Goal: Task Accomplishment & Management: Manage account settings

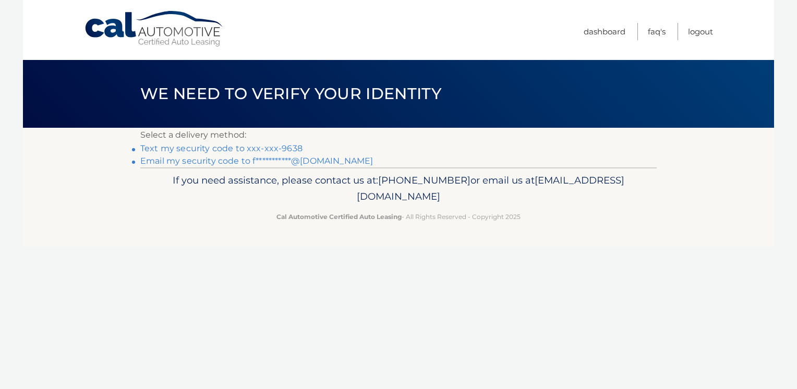
click at [282, 148] on link "Text my security code to xxx-xxx-9638" at bounding box center [221, 149] width 162 height 10
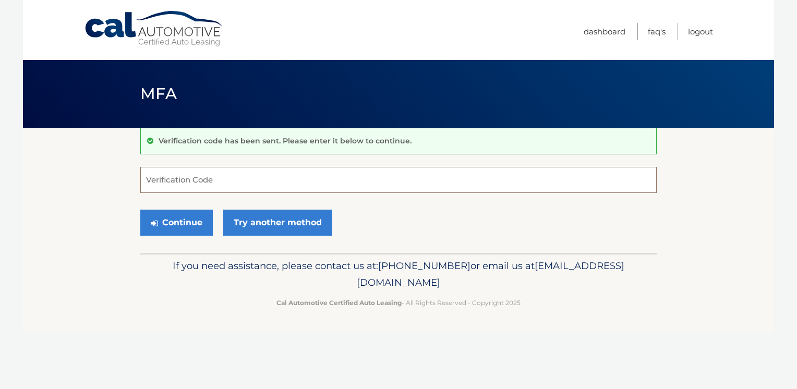
click at [249, 178] on input "Verification Code" at bounding box center [398, 180] width 517 height 26
type input "574861"
click at [184, 222] on button "Continue" at bounding box center [176, 223] width 73 height 26
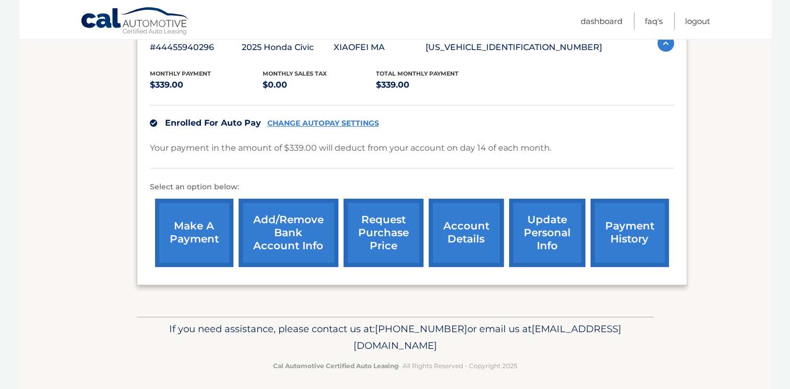
scroll to position [202, 0]
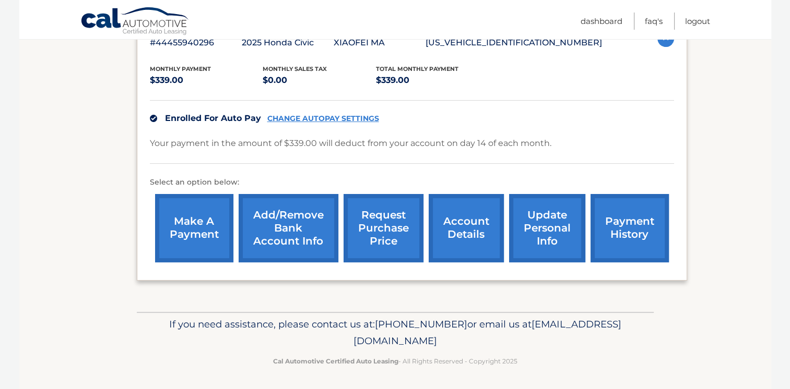
click at [188, 224] on link "make a payment" at bounding box center [194, 228] width 78 height 68
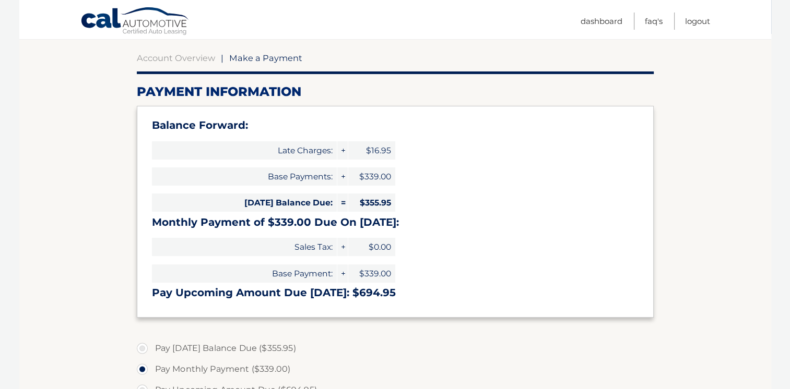
scroll to position [157, 0]
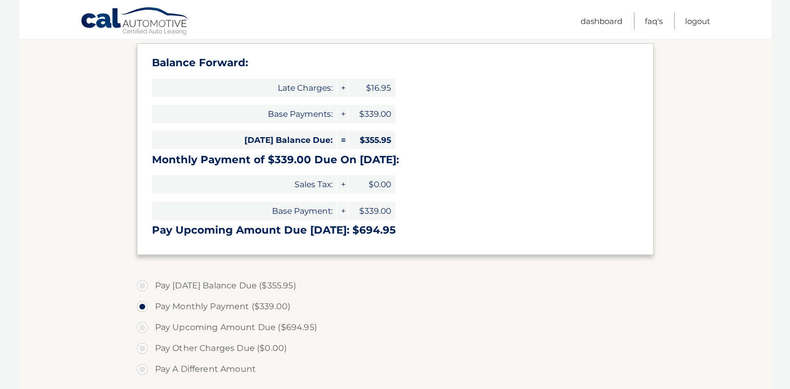
click at [140, 287] on label "Pay Today's Balance Due ($355.95)" at bounding box center [395, 286] width 517 height 21
click at [141, 287] on input "Pay Today's Balance Due ($355.95)" at bounding box center [146, 284] width 10 height 17
radio input "true"
type input "355.95"
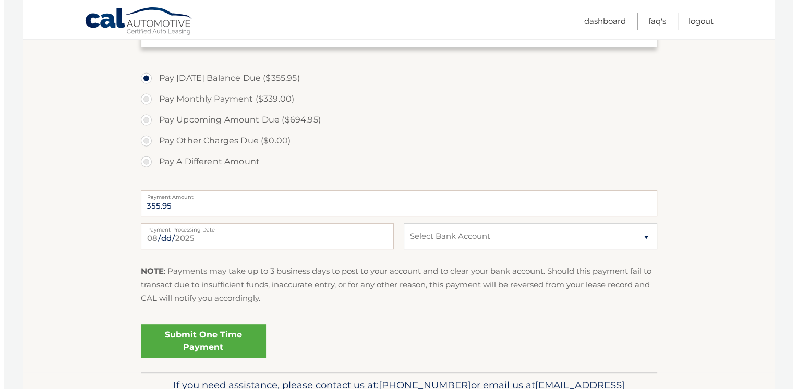
scroll to position [365, 0]
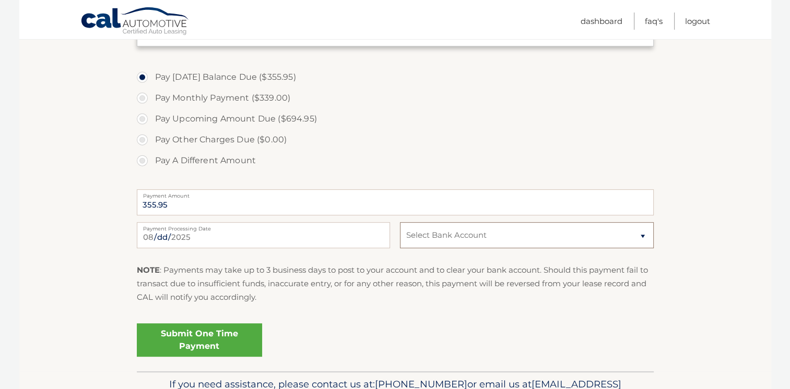
click at [461, 238] on select "Select Bank Account Checking CITIBANK NA *****5136 Checking CATHAY BANK *****39…" at bounding box center [526, 235] width 253 height 26
select select "NTQwYTNiMzMtNzNhNi00ODA2LWJjOWItYjk5ODYzNjg2ODYw"
click at [400, 222] on select "Select Bank Account Checking CITIBANK NA *****5136 Checking CATHAY BANK *****39…" at bounding box center [526, 235] width 253 height 26
click at [217, 339] on link "Submit One Time Payment" at bounding box center [199, 340] width 125 height 33
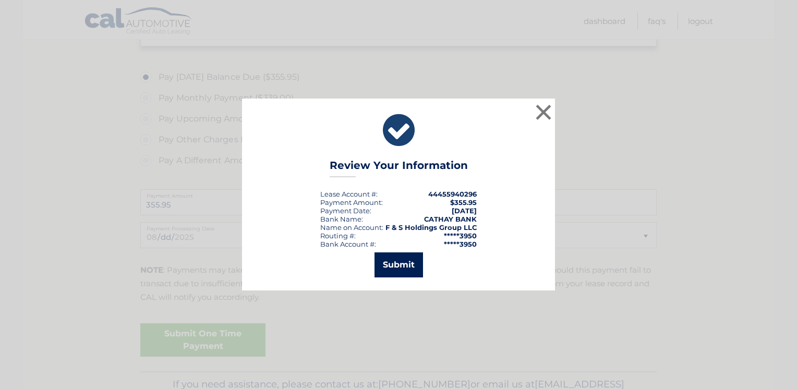
click at [411, 266] on button "Submit" at bounding box center [399, 265] width 49 height 25
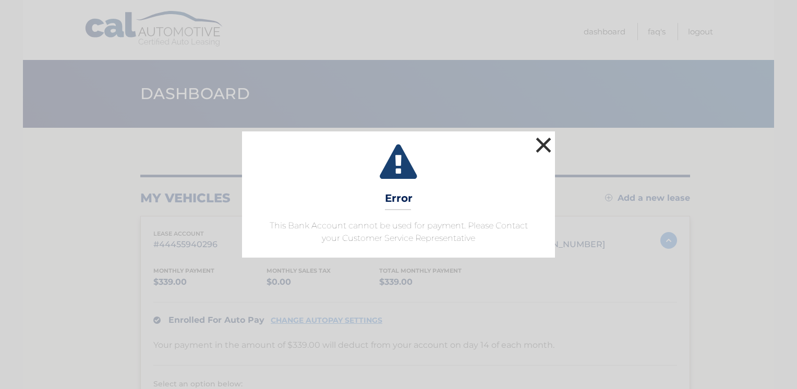
click at [545, 143] on button "×" at bounding box center [543, 145] width 21 height 21
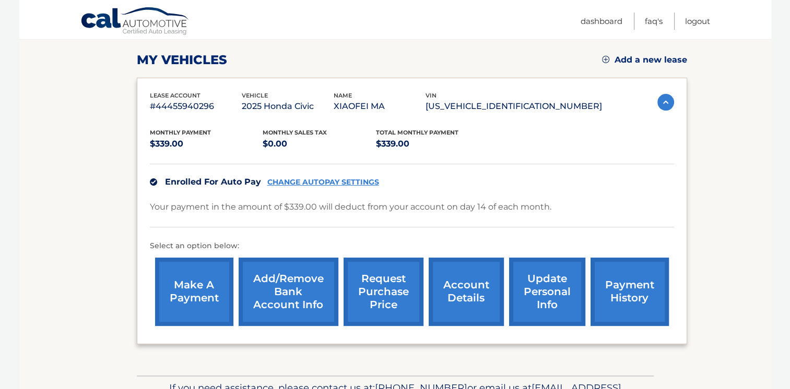
scroll to position [157, 0]
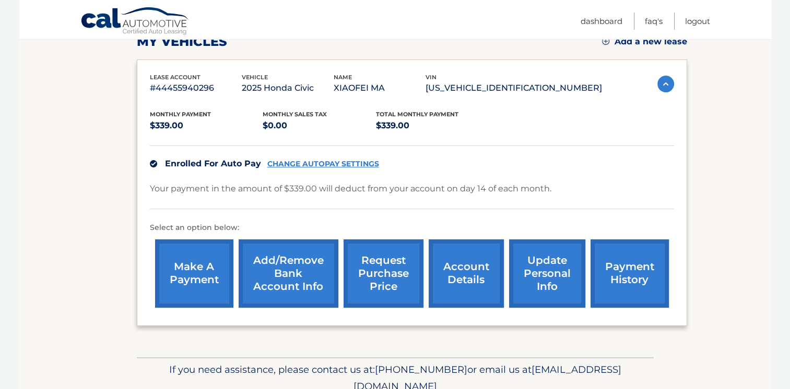
click at [349, 164] on link "CHANGE AUTOPAY SETTINGS" at bounding box center [323, 164] width 112 height 9
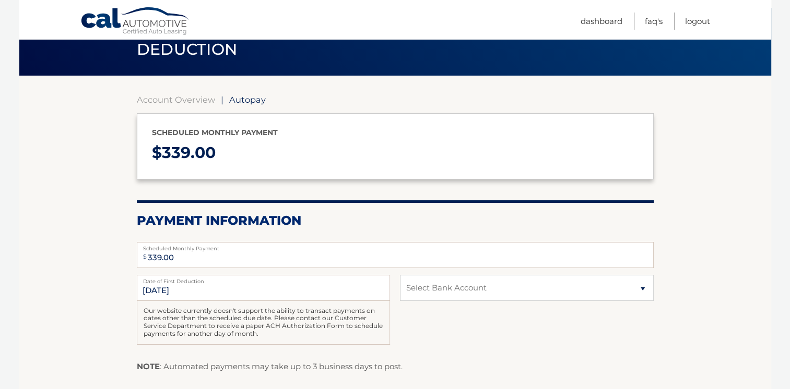
scroll to position [157, 0]
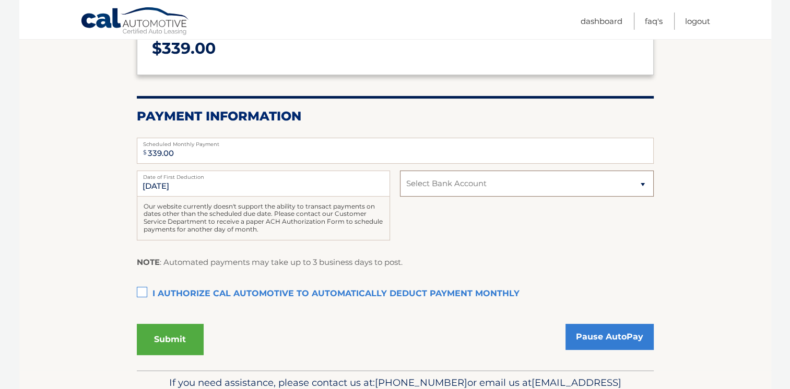
click at [445, 188] on select "Select Bank Account Checking CITIBANK NA *****5136 Checking CATHAY BANK *****39…" at bounding box center [526, 184] width 253 height 26
click at [445, 187] on select "Select Bank Account Checking CITIBANK NA *****5136 Checking CATHAY BANK *****39…" at bounding box center [526, 184] width 253 height 26
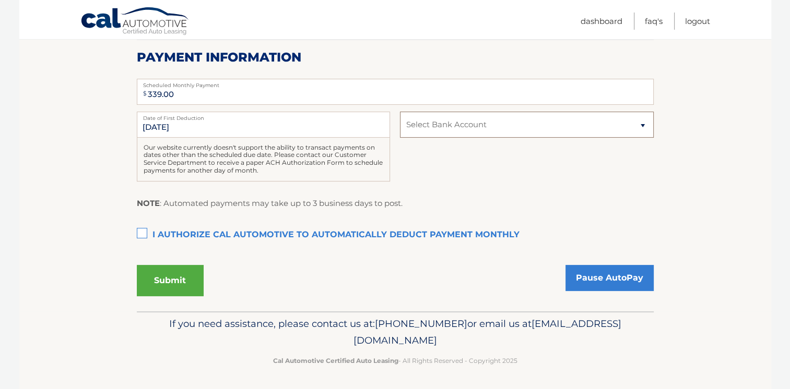
scroll to position [7, 0]
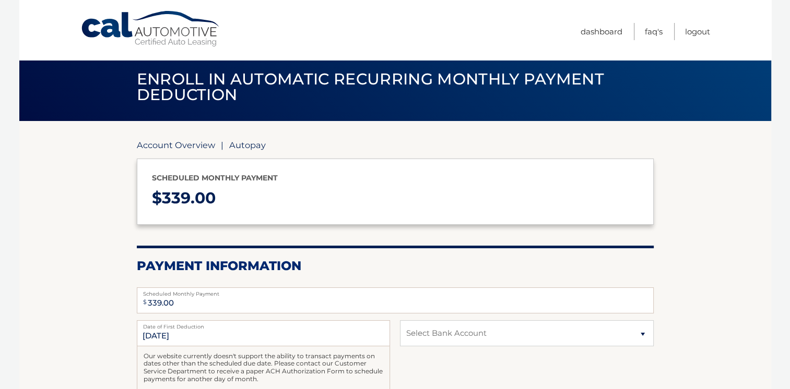
click at [186, 142] on link "Account Overview" at bounding box center [176, 145] width 78 height 10
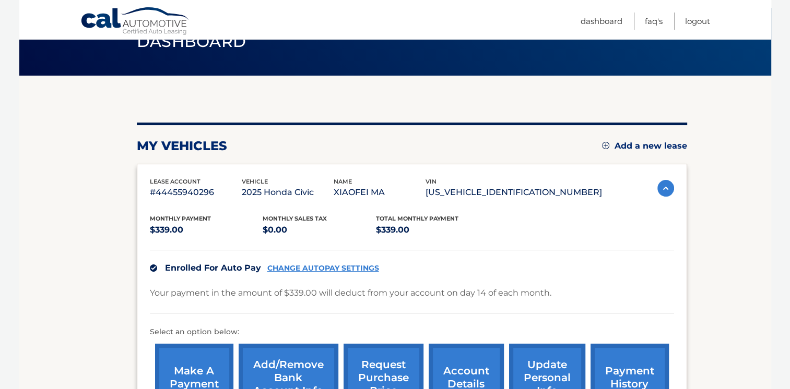
scroll to position [104, 0]
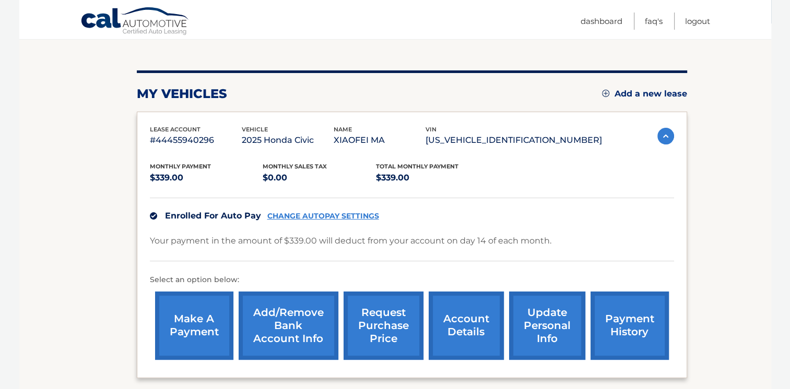
click at [326, 219] on link "CHANGE AUTOPAY SETTINGS" at bounding box center [323, 216] width 112 height 9
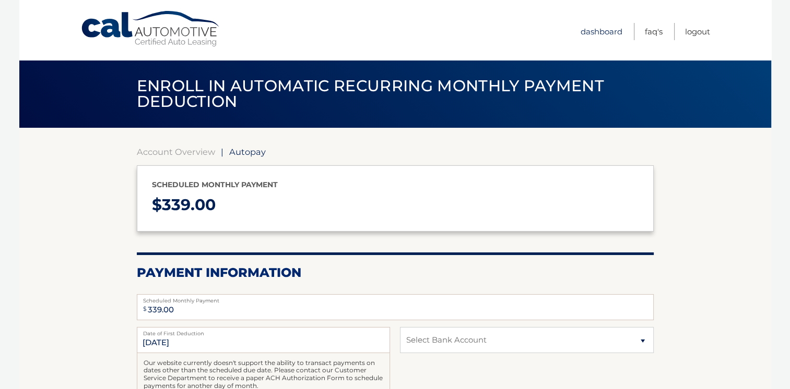
click at [596, 30] on link "Dashboard" at bounding box center [601, 31] width 42 height 17
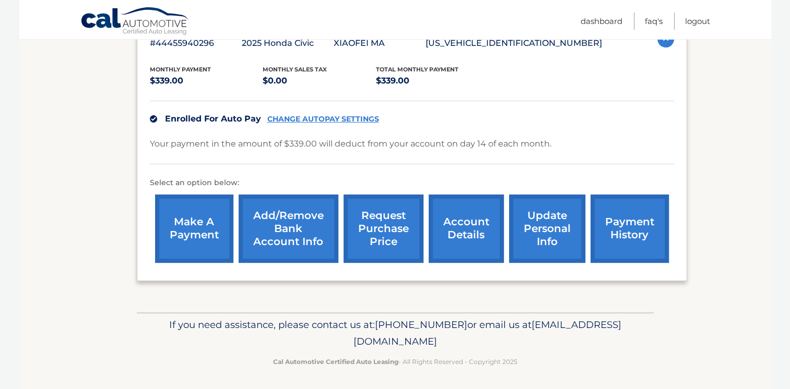
scroll to position [202, 0]
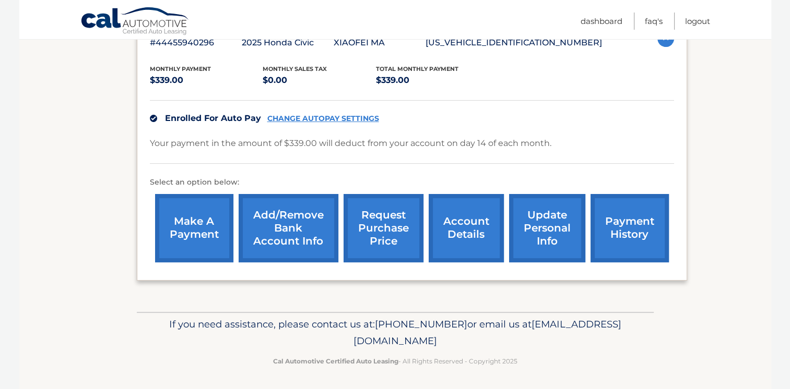
click at [283, 234] on link "Add/Remove bank account info" at bounding box center [289, 228] width 100 height 68
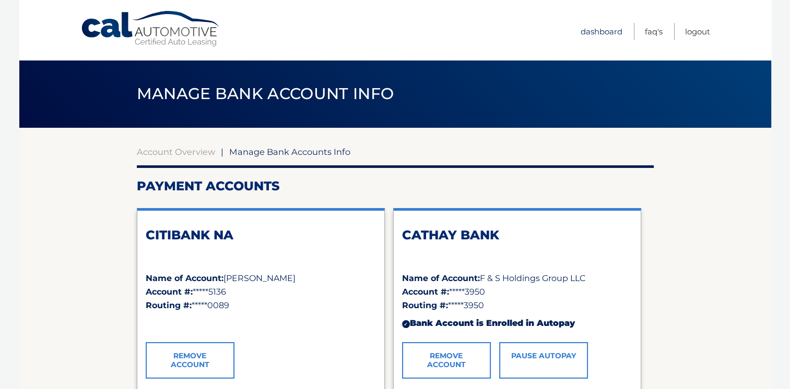
click at [600, 31] on link "Dashboard" at bounding box center [601, 31] width 42 height 17
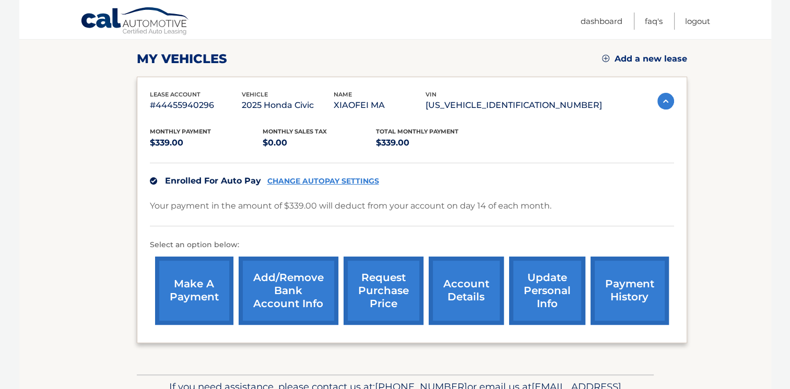
scroll to position [157, 0]
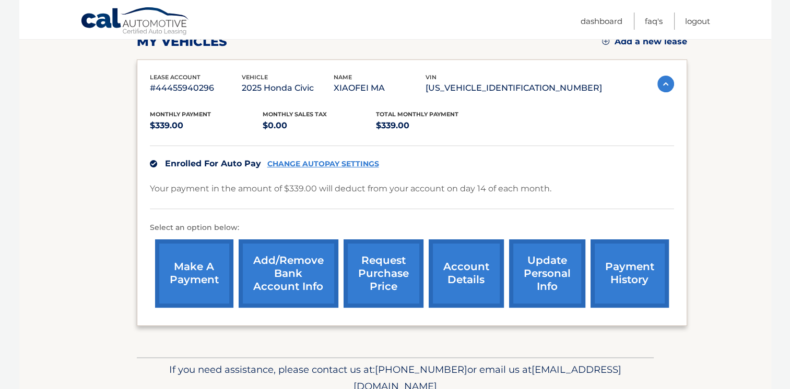
click at [206, 269] on link "make a payment" at bounding box center [194, 274] width 78 height 68
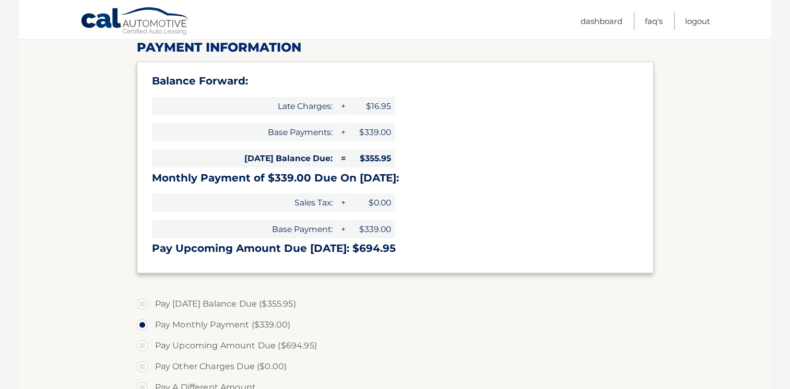
scroll to position [157, 0]
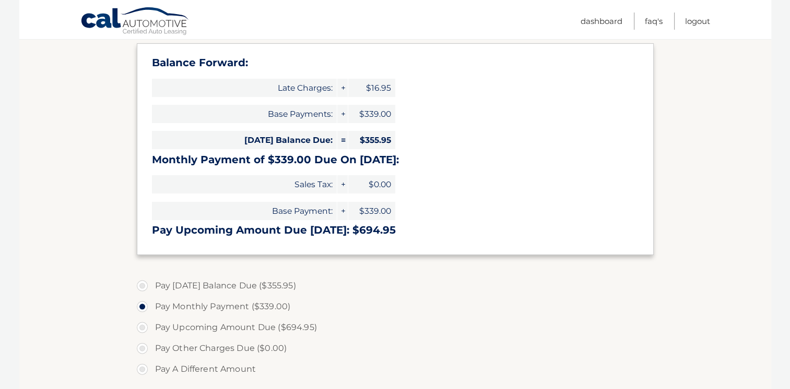
click at [145, 288] on label "Pay [DATE] Balance Due ($355.95)" at bounding box center [395, 286] width 517 height 21
click at [145, 288] on input "Pay [DATE] Balance Due ($355.95)" at bounding box center [146, 284] width 10 height 17
radio input "true"
type input "355.95"
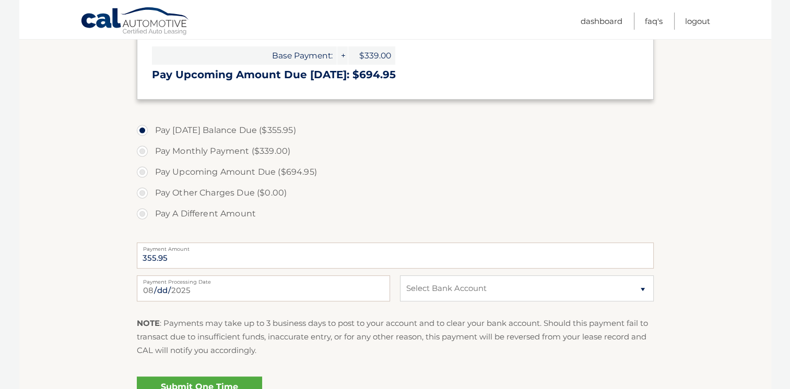
scroll to position [313, 0]
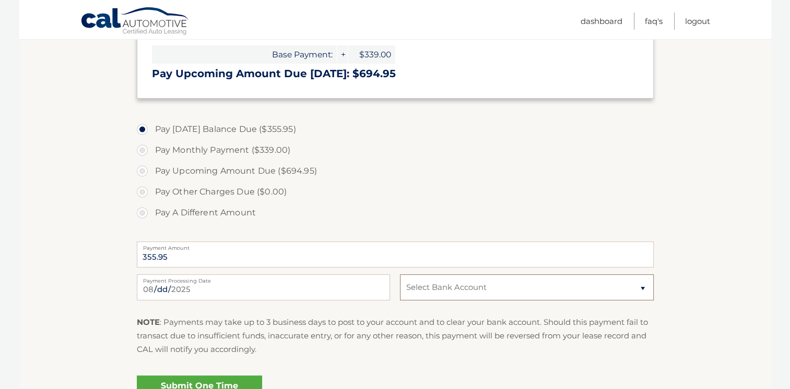
click at [457, 293] on select "Select Bank Account Checking CITIBANK NA *****5136 Checking CATHAY BANK *****39…" at bounding box center [526, 288] width 253 height 26
select select "NmRlYmM3MTgtOGNiZC00YTVmLWFhNDMtN2IyODUxMTE1N2Qy"
click at [400, 275] on select "Select Bank Account Checking CITIBANK NA *****5136 Checking CATHAY BANK *****39…" at bounding box center [526, 288] width 253 height 26
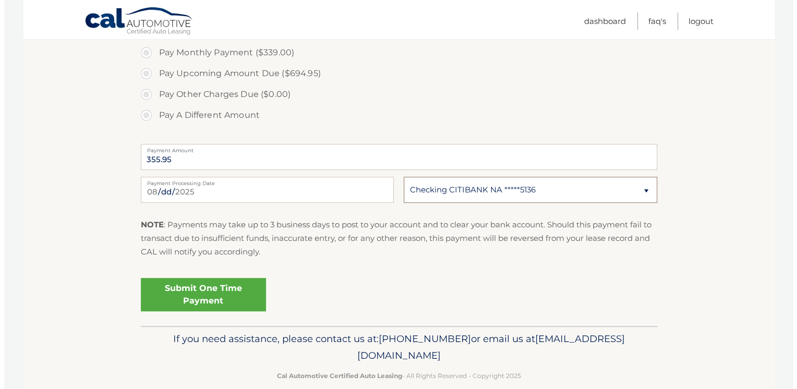
scroll to position [418, 0]
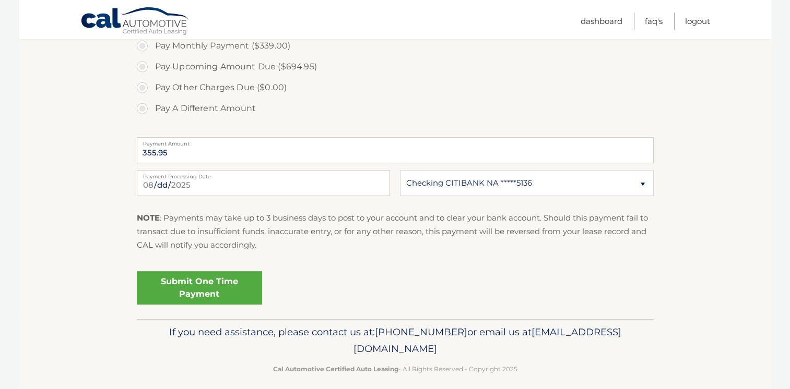
click at [210, 279] on link "Submit One Time Payment" at bounding box center [199, 287] width 125 height 33
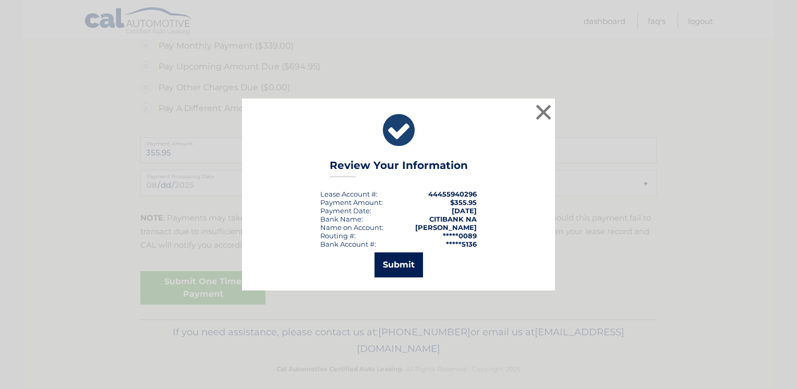
click at [411, 267] on button "Submit" at bounding box center [399, 265] width 49 height 25
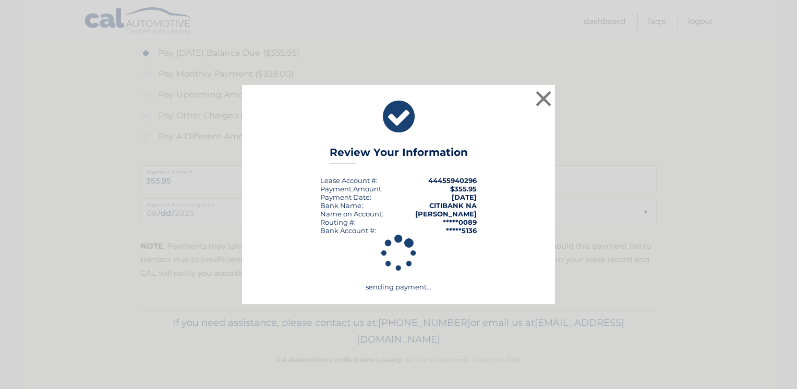
scroll to position [388, 0]
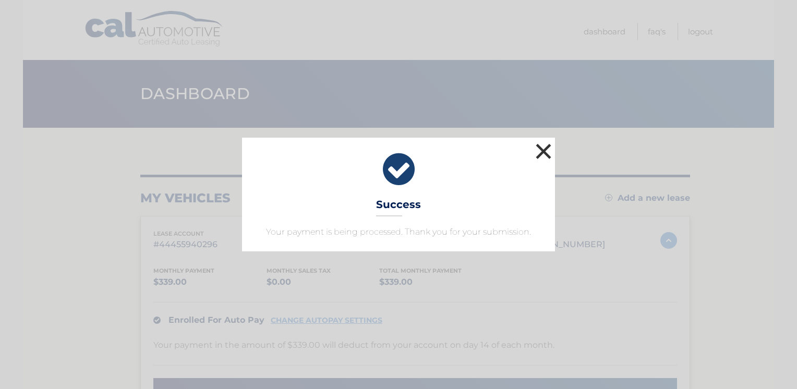
click at [546, 151] on button "×" at bounding box center [543, 151] width 21 height 21
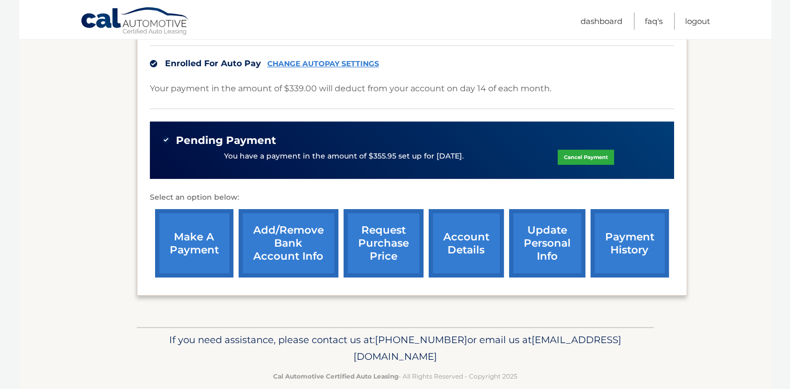
scroll to position [261, 0]
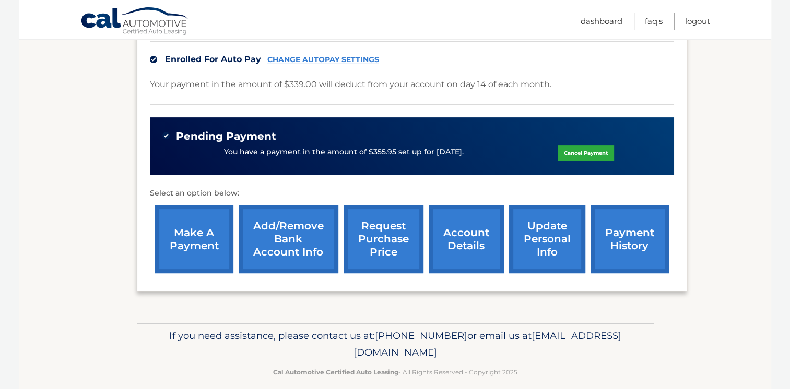
click at [630, 251] on link "payment history" at bounding box center [629, 239] width 78 height 68
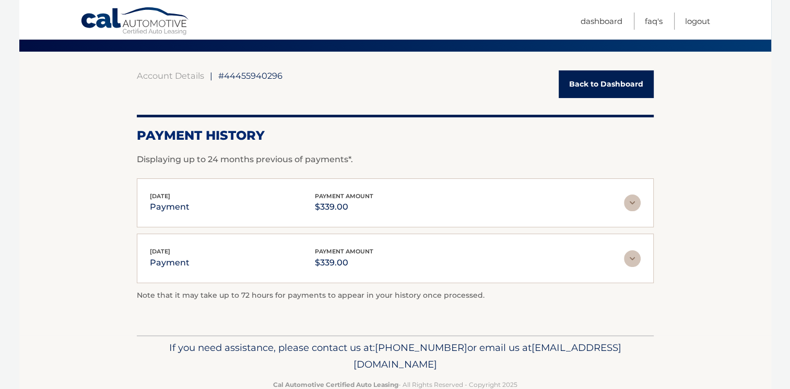
scroll to position [76, 0]
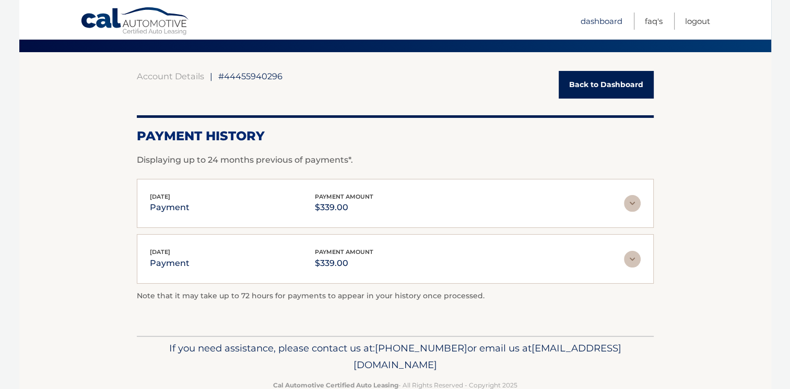
click at [600, 20] on link "Dashboard" at bounding box center [601, 21] width 42 height 17
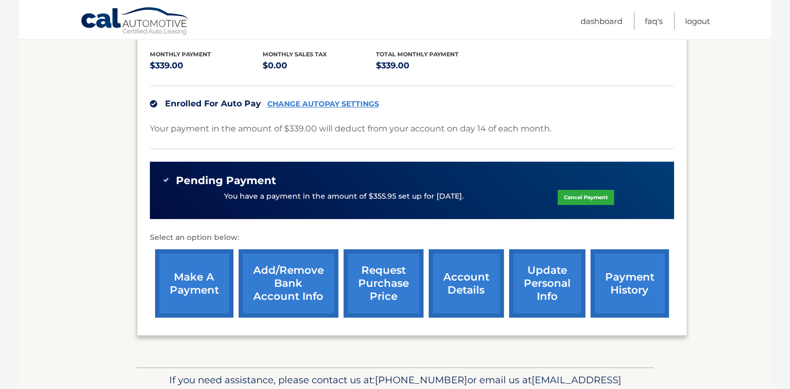
scroll to position [157, 0]
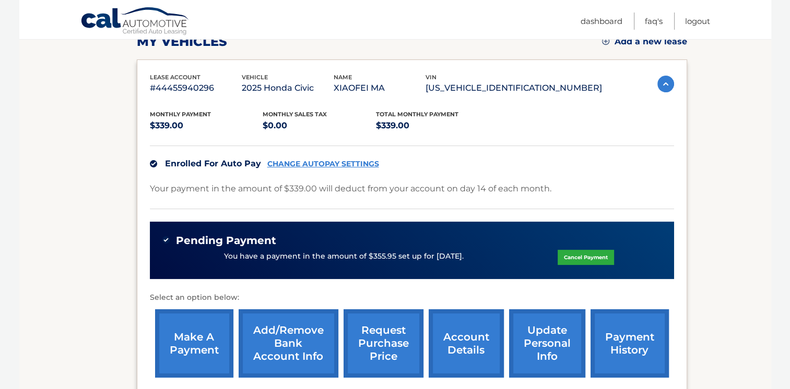
click at [341, 164] on link "CHANGE AUTOPAY SETTINGS" at bounding box center [323, 164] width 112 height 9
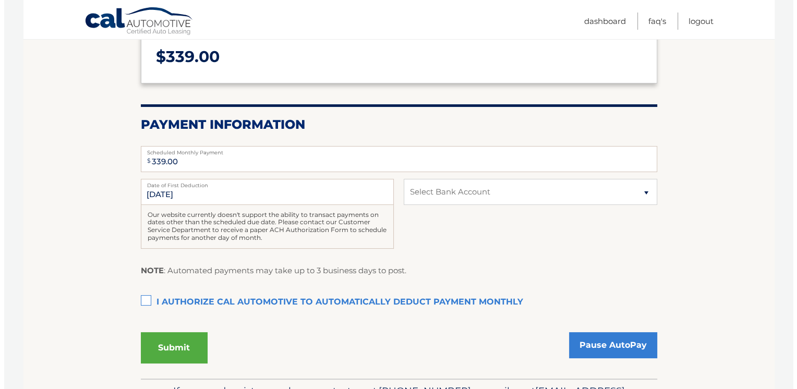
scroll to position [209, 0]
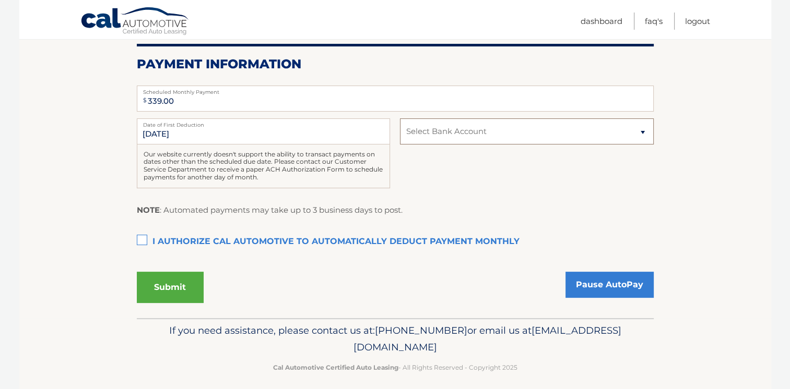
click at [503, 138] on select "Select Bank Account Checking CITIBANK NA *****5136 Checking CATHAY BANK *****39…" at bounding box center [526, 131] width 253 height 26
select select "NTQwYTNiMzMtNzNhNi00ODA2LWJjOWItYjk5ODYzNjg2ODYw"
click at [400, 118] on select "Select Bank Account Checking CITIBANK NA *****5136 Checking CATHAY BANK *****39…" at bounding box center [526, 131] width 253 height 26
click at [141, 243] on label "I authorize cal automotive to automatically deduct payment monthly This checkbo…" at bounding box center [395, 242] width 517 height 21
click at [0, 0] on input "I authorize cal automotive to automatically deduct payment monthly This checkbo…" at bounding box center [0, 0] width 0 height 0
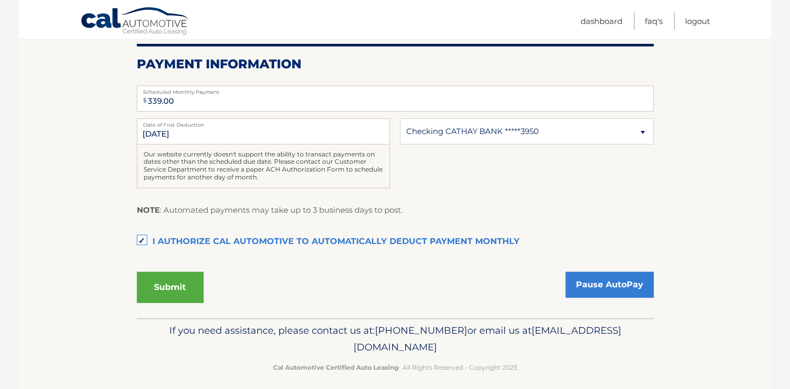
click at [178, 282] on button "Submit" at bounding box center [170, 287] width 67 height 31
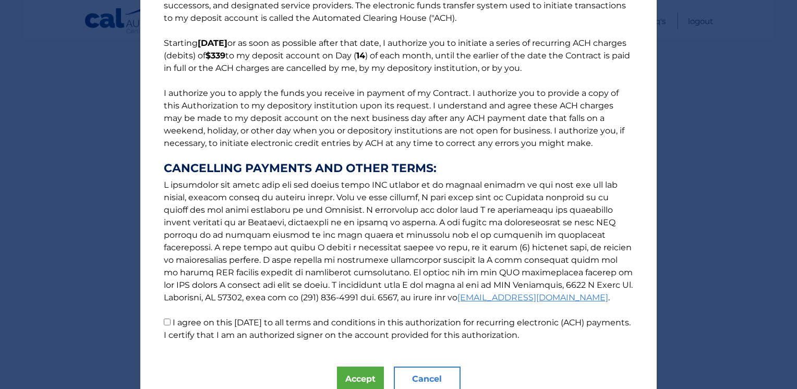
scroll to position [103, 0]
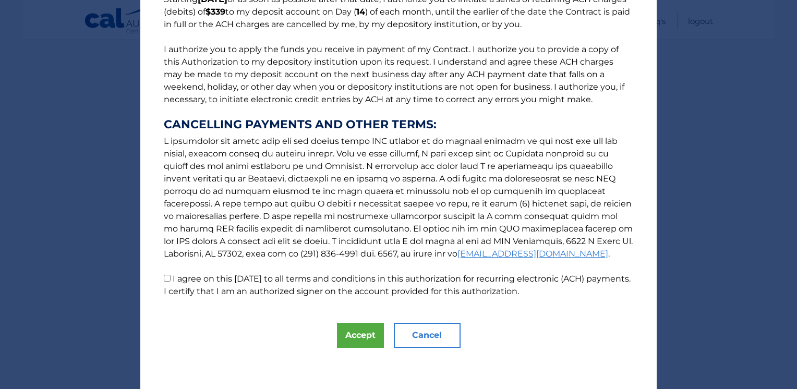
click at [164, 279] on input "I agree on this 08/31/2025 to all terms and conditions in this authorization fo…" at bounding box center [167, 278] width 7 height 7
checkbox input "true"
click at [351, 337] on button "Accept" at bounding box center [360, 335] width 47 height 25
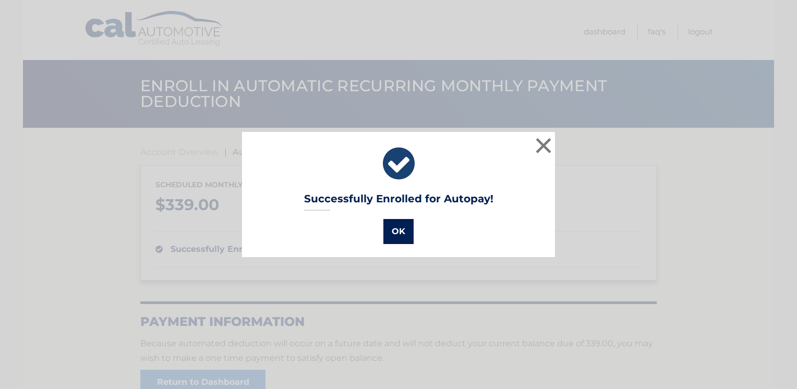
click at [392, 234] on button "OK" at bounding box center [399, 231] width 30 height 25
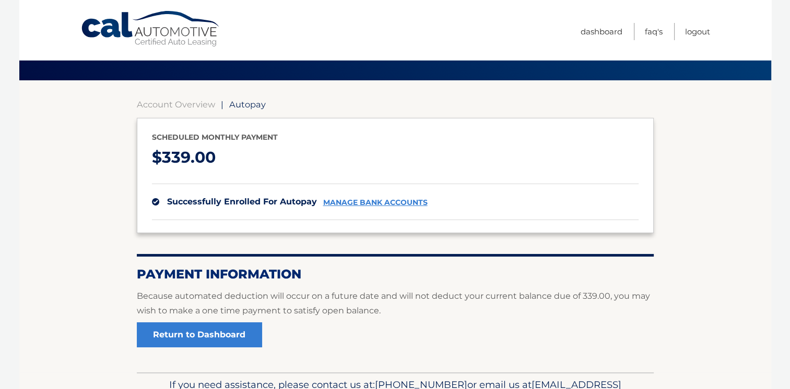
scroll to position [109, 0]
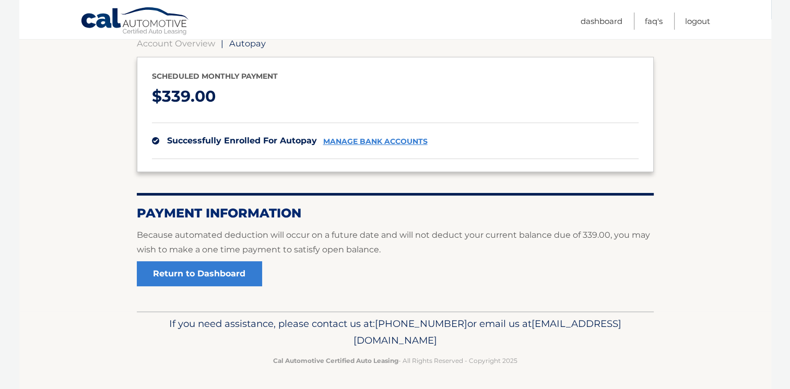
click at [377, 142] on link "manage bank accounts" at bounding box center [375, 141] width 104 height 9
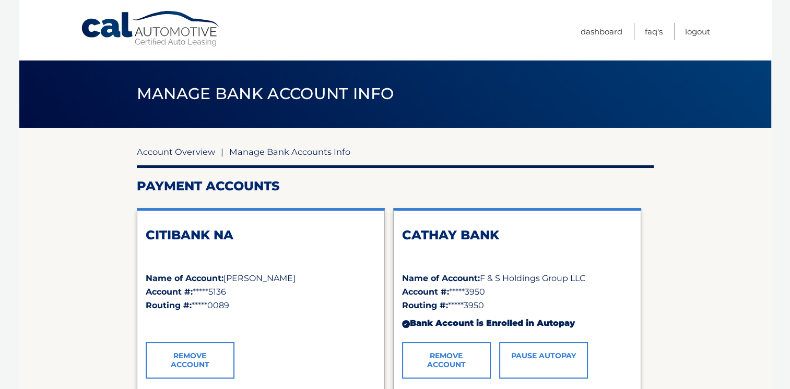
click at [169, 152] on link "Account Overview" at bounding box center [176, 152] width 78 height 10
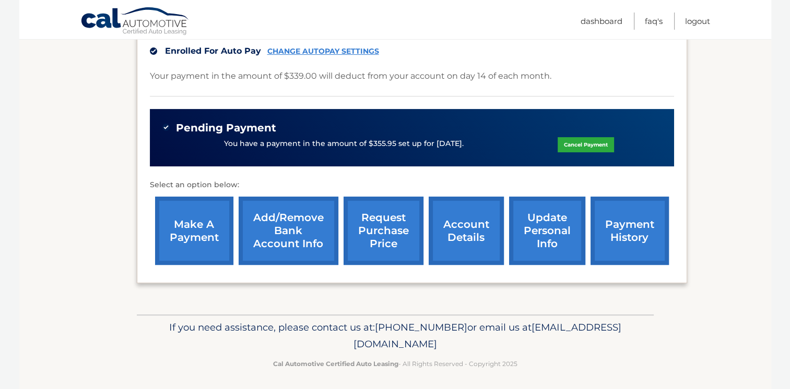
scroll to position [272, 0]
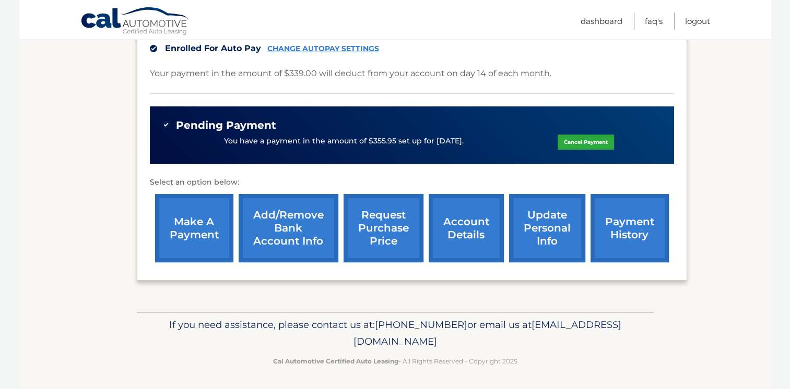
click at [471, 216] on link "account details" at bounding box center [465, 228] width 75 height 68
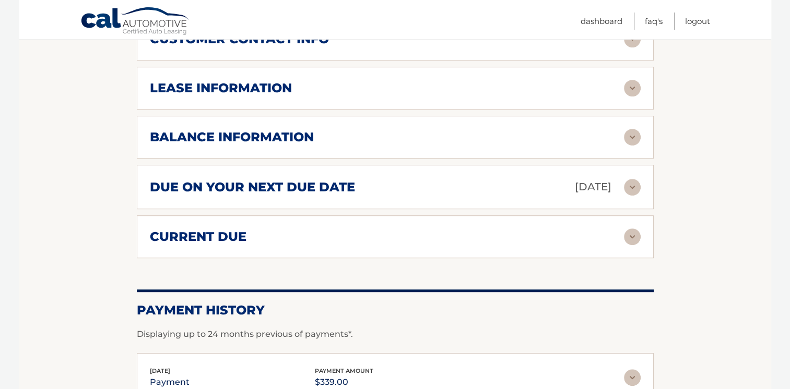
scroll to position [626, 0]
